Goal: Task Accomplishment & Management: Complete application form

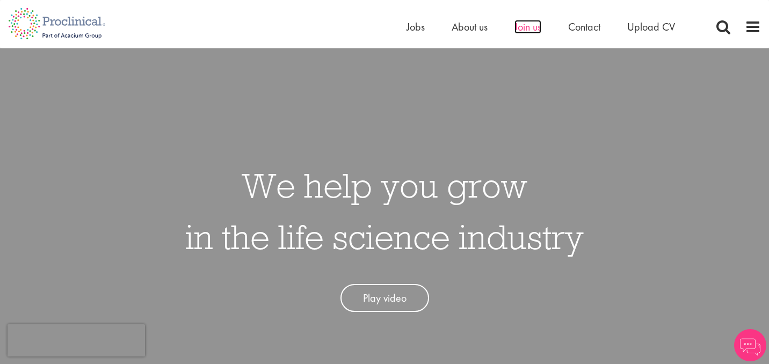
click at [540, 26] on span "Join us" at bounding box center [527, 27] width 27 height 14
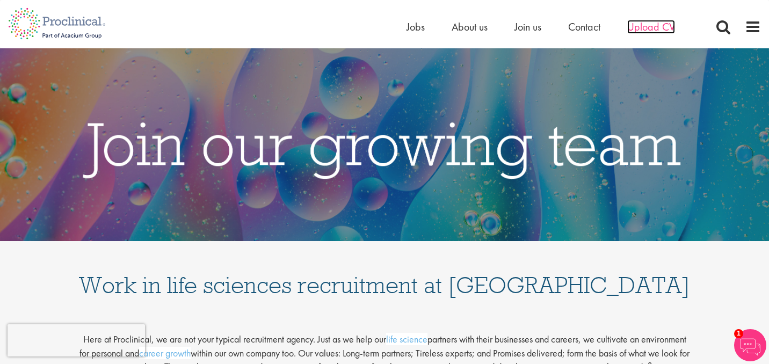
click at [670, 28] on span "Upload CV" at bounding box center [651, 27] width 48 height 14
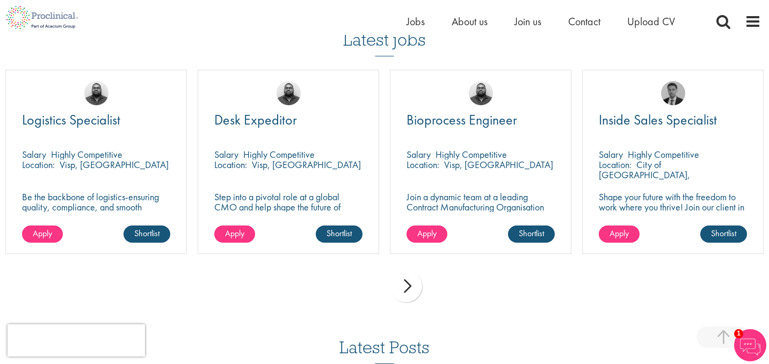
scroll to position [752, 0]
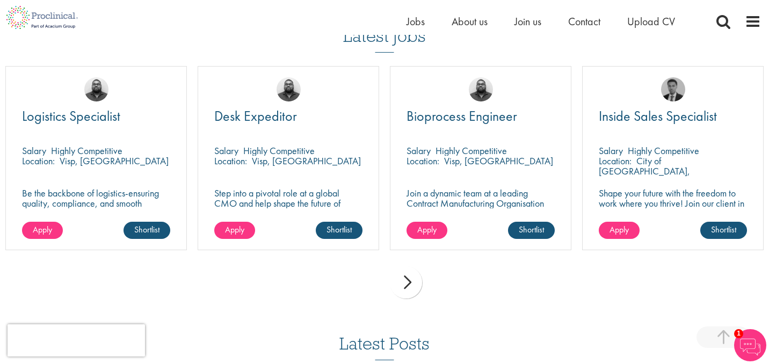
click at [406, 282] on div "next" at bounding box center [406, 282] width 32 height 32
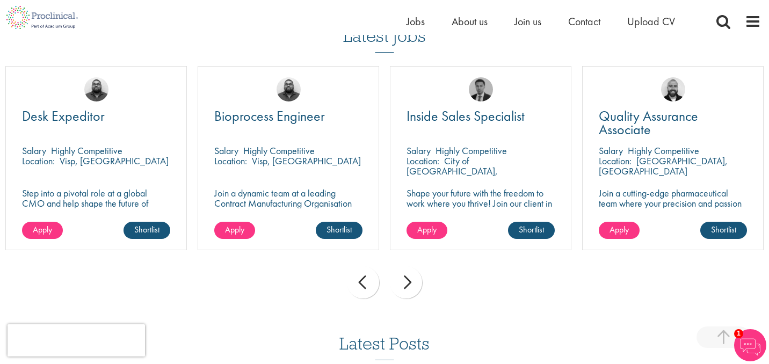
click at [406, 282] on div "next" at bounding box center [406, 282] width 32 height 32
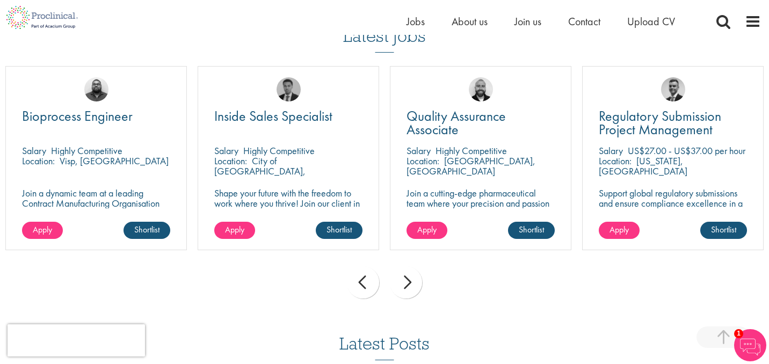
click at [406, 282] on div "next" at bounding box center [406, 282] width 32 height 32
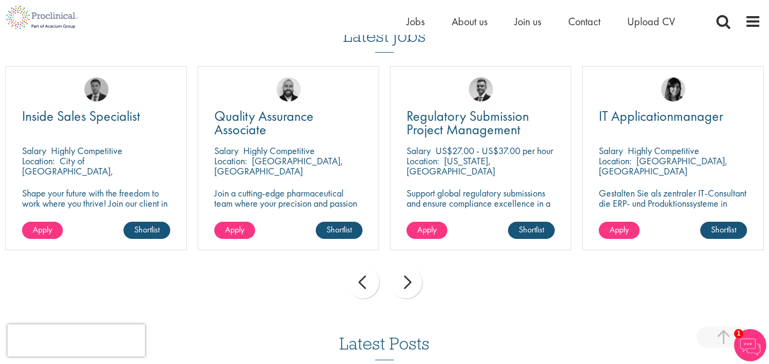
click at [406, 282] on div "next" at bounding box center [406, 282] width 32 height 32
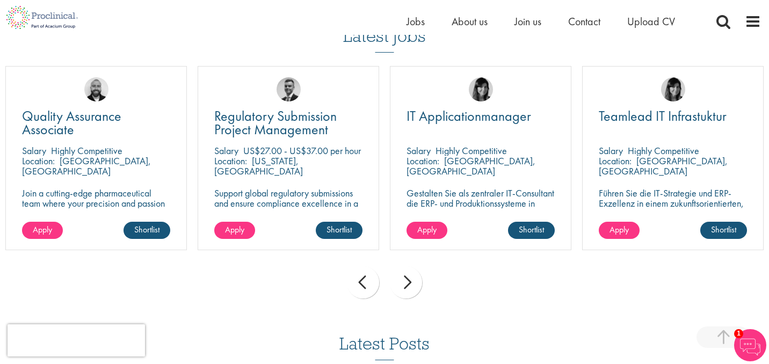
click at [406, 282] on div "next" at bounding box center [406, 282] width 32 height 32
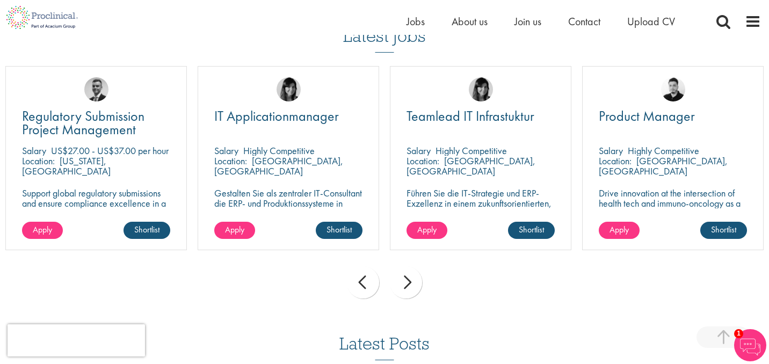
click at [406, 282] on div "next" at bounding box center [406, 282] width 32 height 32
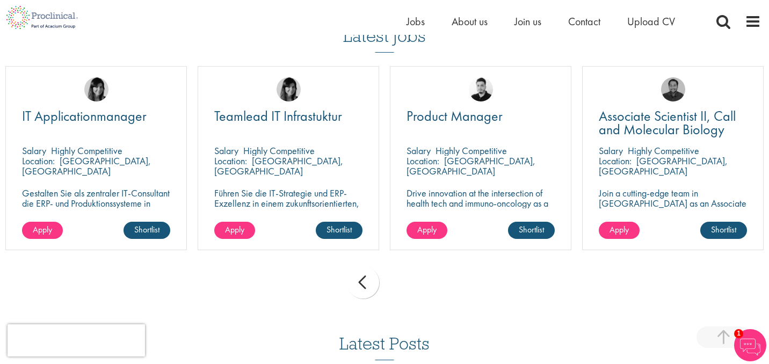
click at [406, 282] on div "prev next" at bounding box center [384, 284] width 769 height 47
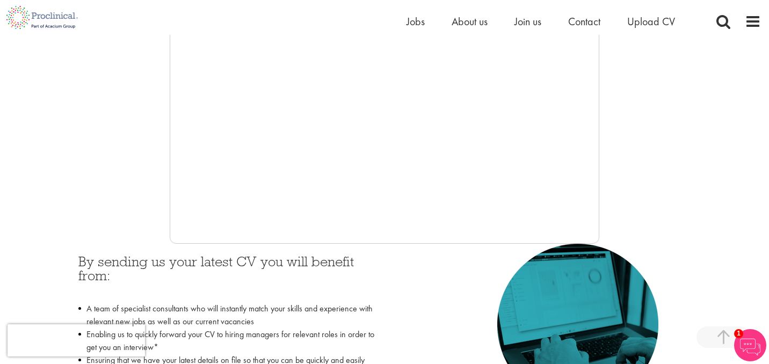
scroll to position [297, 0]
